Goal: Navigation & Orientation: Find specific page/section

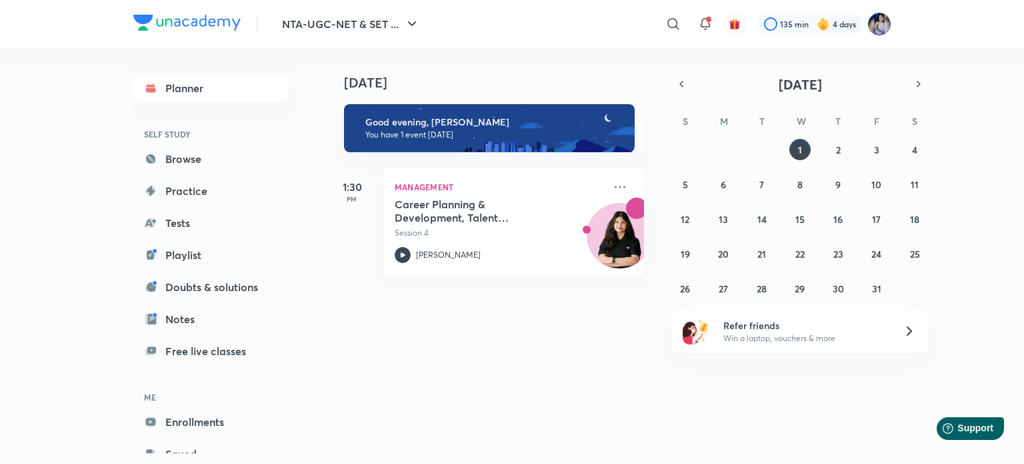
click at [880, 26] on img at bounding box center [879, 24] width 23 height 23
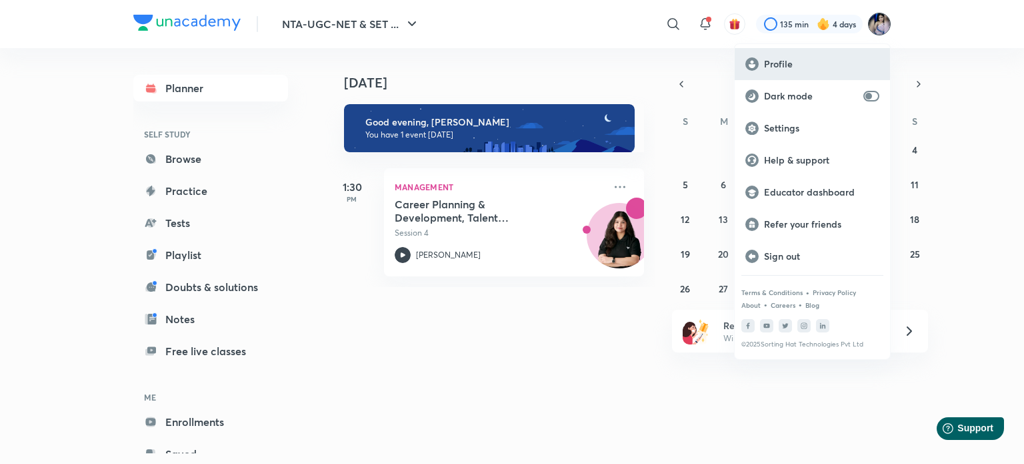
click at [780, 61] on p "Profile" at bounding box center [821, 64] width 115 height 12
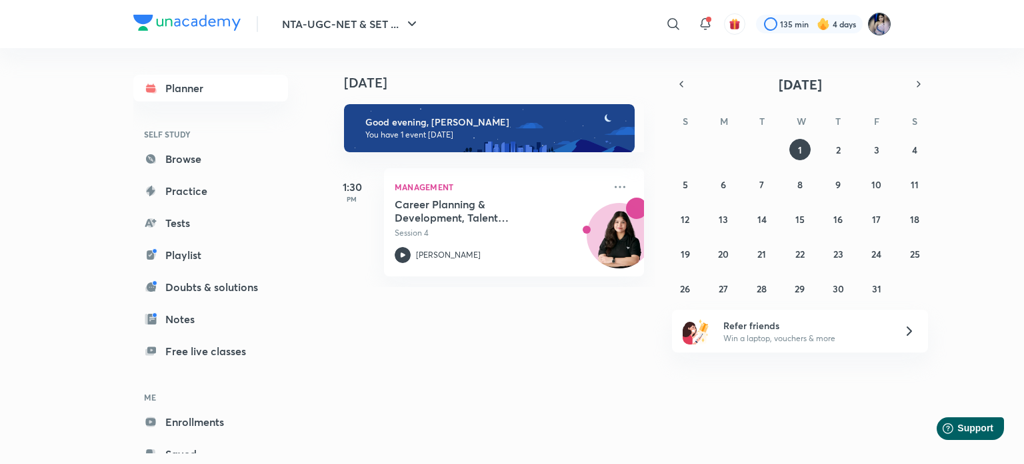
click at [883, 25] on img at bounding box center [879, 24] width 23 height 23
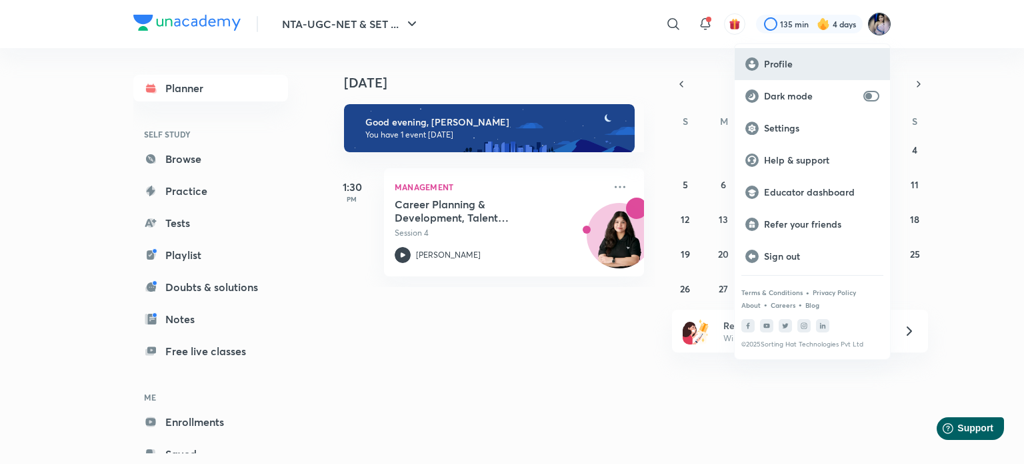
click at [772, 66] on p "Profile" at bounding box center [821, 64] width 115 height 12
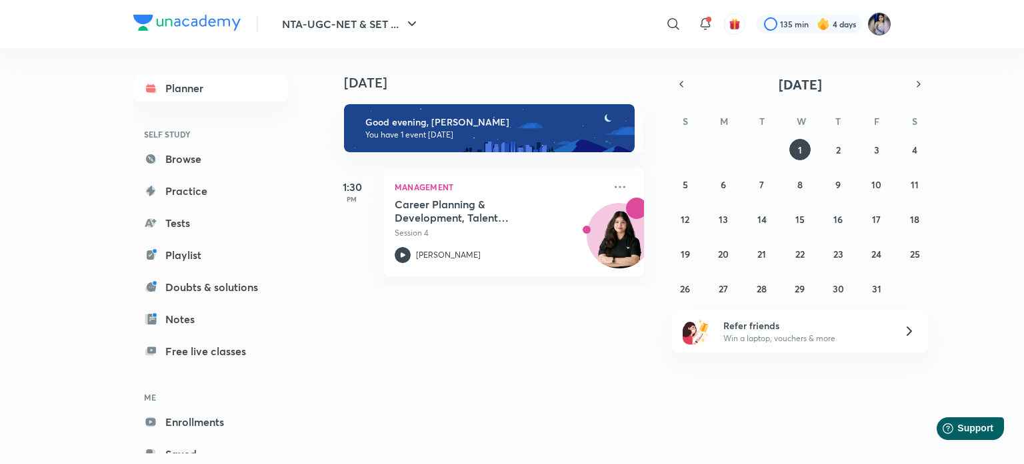
click at [885, 21] on img at bounding box center [879, 24] width 23 height 23
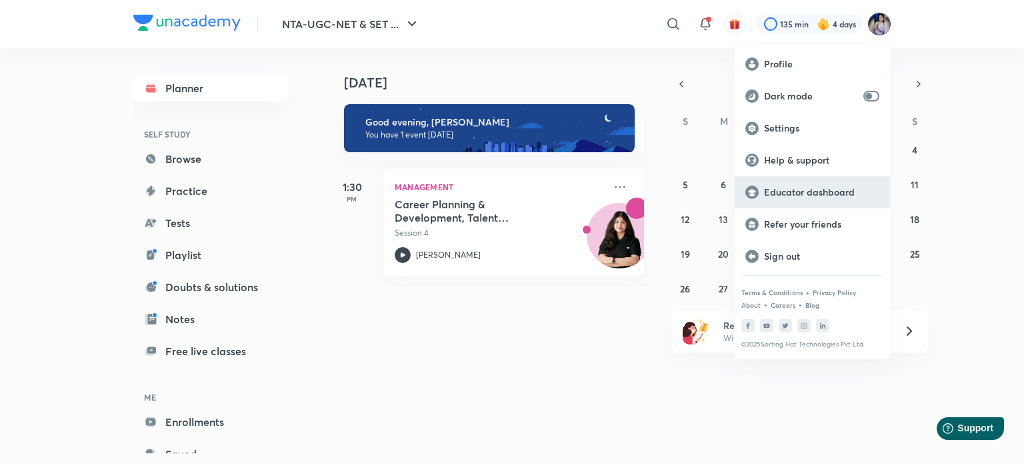
click at [824, 193] on p "Educator dashboard" at bounding box center [821, 192] width 115 height 12
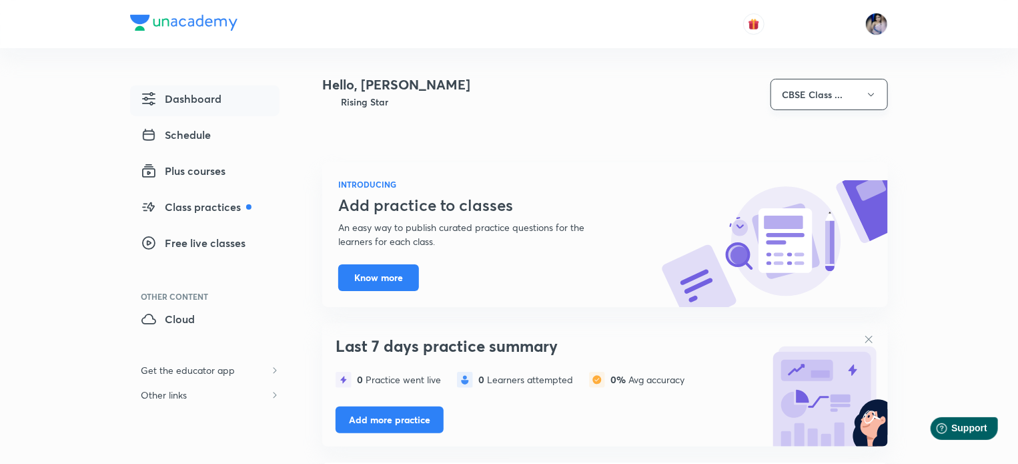
click at [854, 101] on button "CBSE Class ..." at bounding box center [828, 94] width 117 height 31
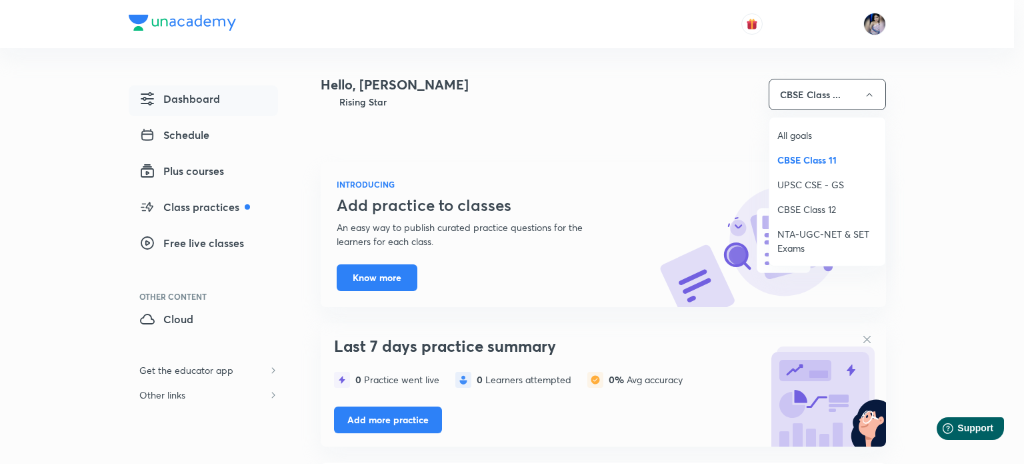
click at [794, 229] on span "NTA-UGC-NET & SET Exams" at bounding box center [828, 241] width 100 height 28
